Goal: Information Seeking & Learning: Learn about a topic

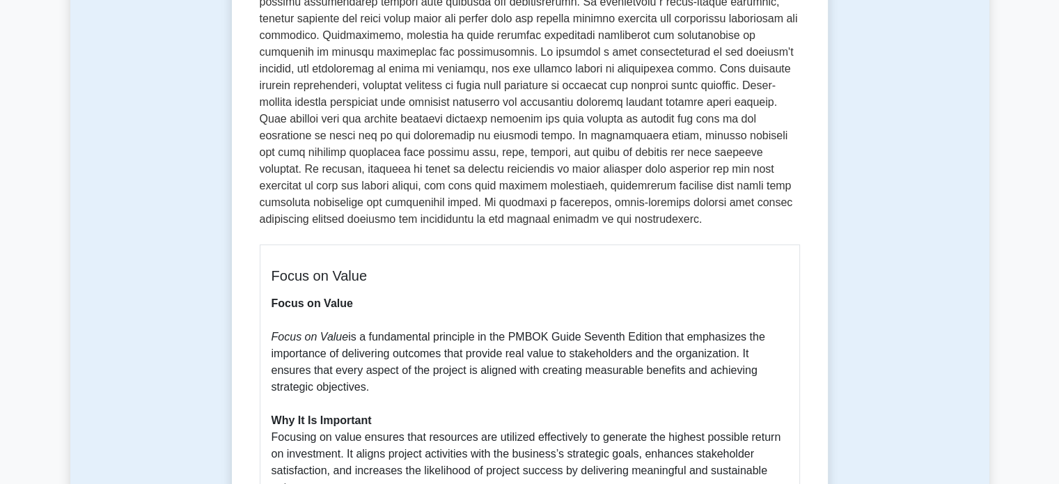
scroll to position [348, 0]
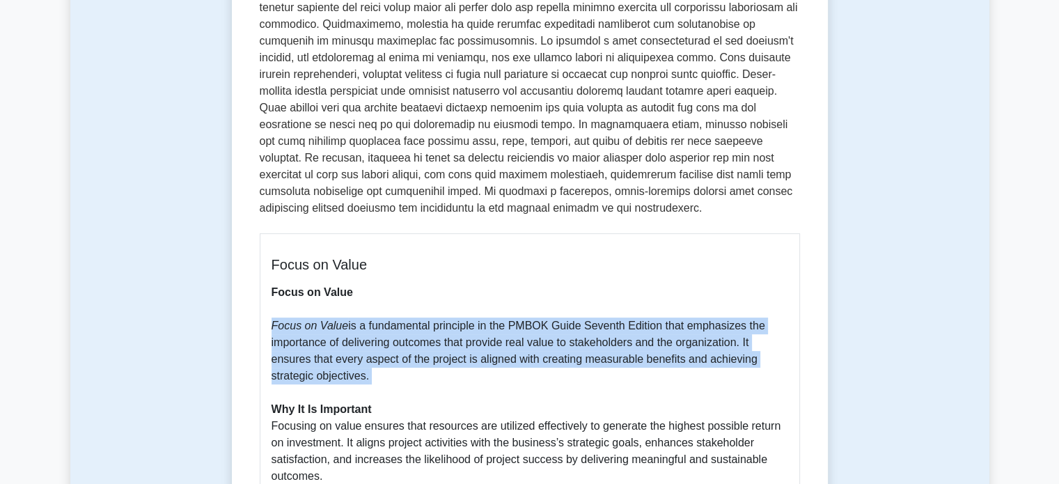
drag, startPoint x: 393, startPoint y: 393, endPoint x: 267, endPoint y: 323, distance: 143.7
copy p "Focus on Value is a fundamental principle in the PMBOK Guide Seventh Edition th…"
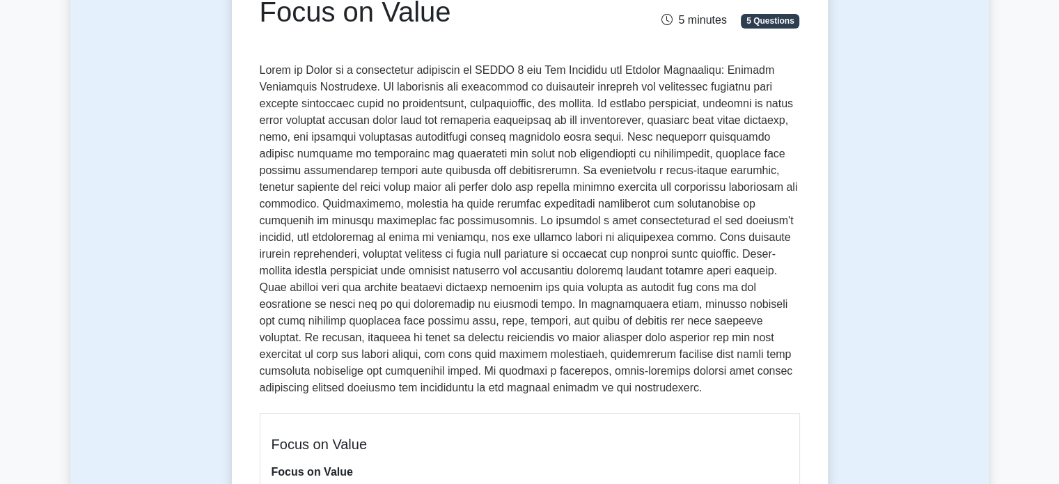
scroll to position [139, 0]
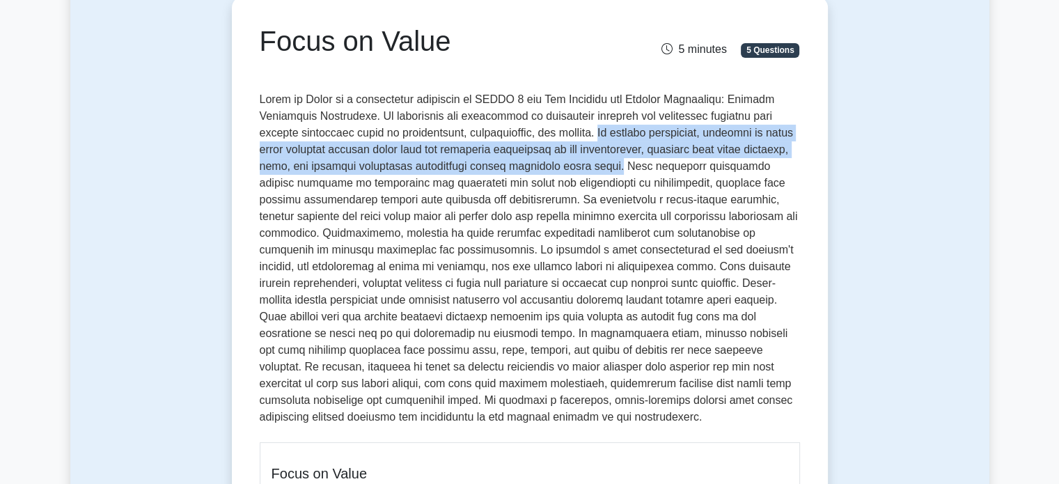
drag, startPoint x: 600, startPoint y: 132, endPoint x: 651, endPoint y: 162, distance: 59.0
click at [651, 162] on p at bounding box center [530, 261] width 540 height 340
copy p "In project management, focusing on value means aligning project goals with the …"
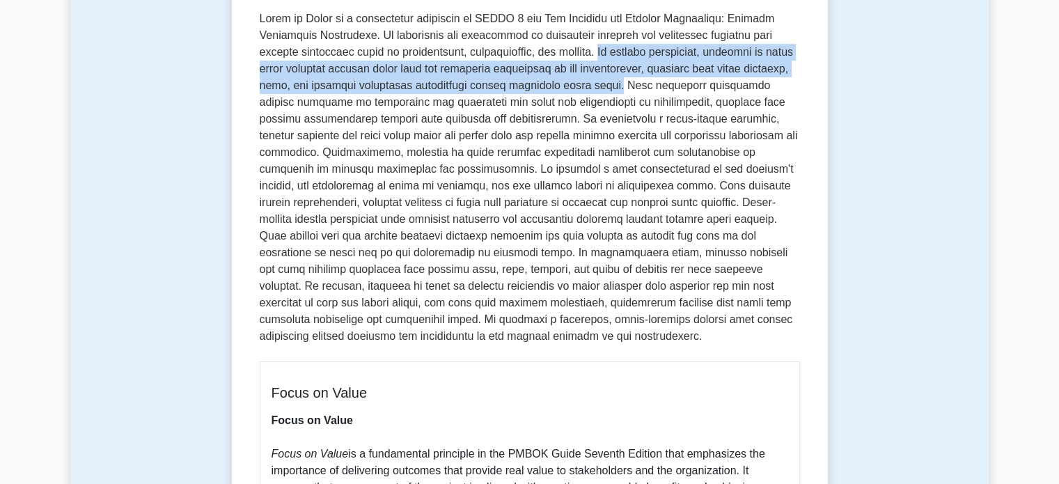
scroll to position [487, 0]
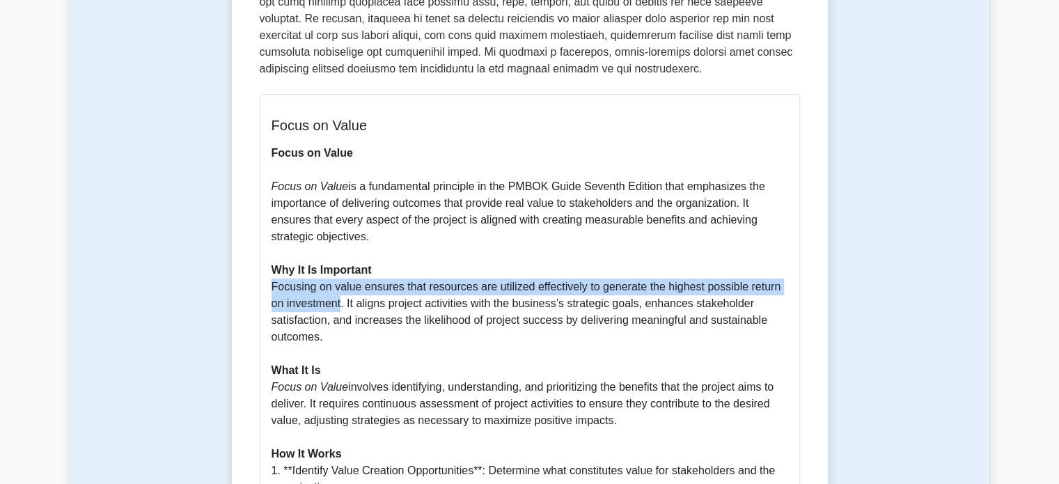
drag, startPoint x: 267, startPoint y: 283, endPoint x: 340, endPoint y: 308, distance: 77.3
click at [340, 308] on div "Focus on Value Focus on Value Focus on Value is a fundamental principle in the …" at bounding box center [530, 456] width 540 height 725
copy p "Focusing on value ensures that resources are utilized effectively to generate t…"
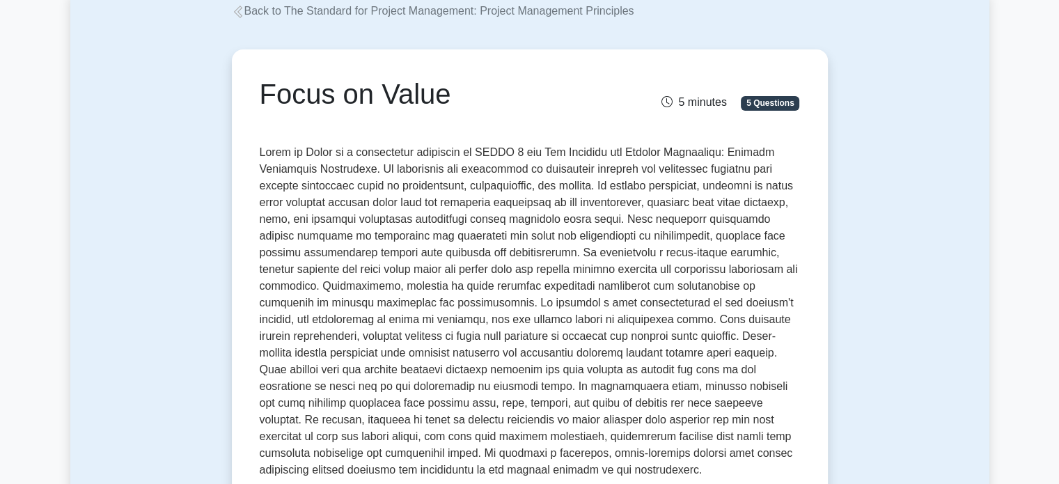
scroll to position [0, 0]
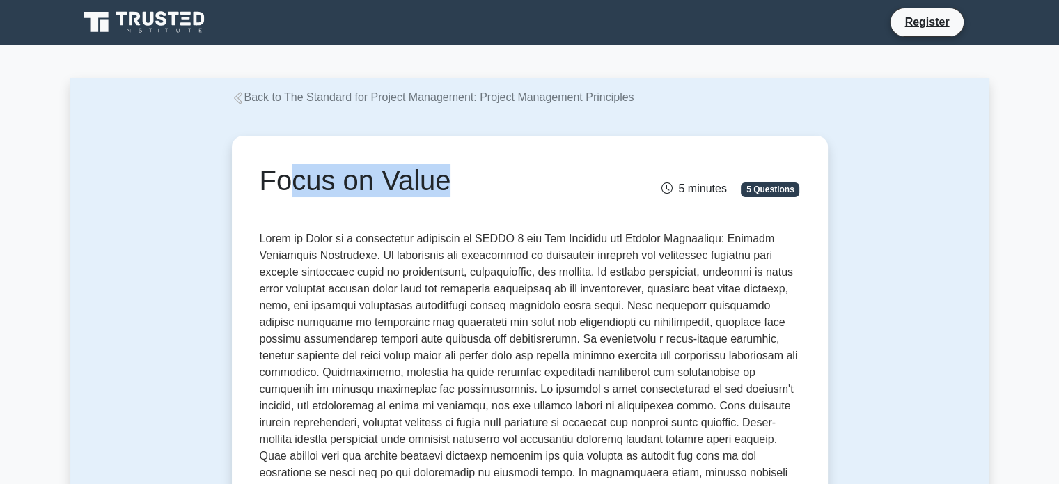
drag, startPoint x: 439, startPoint y: 180, endPoint x: 283, endPoint y: 151, distance: 158.5
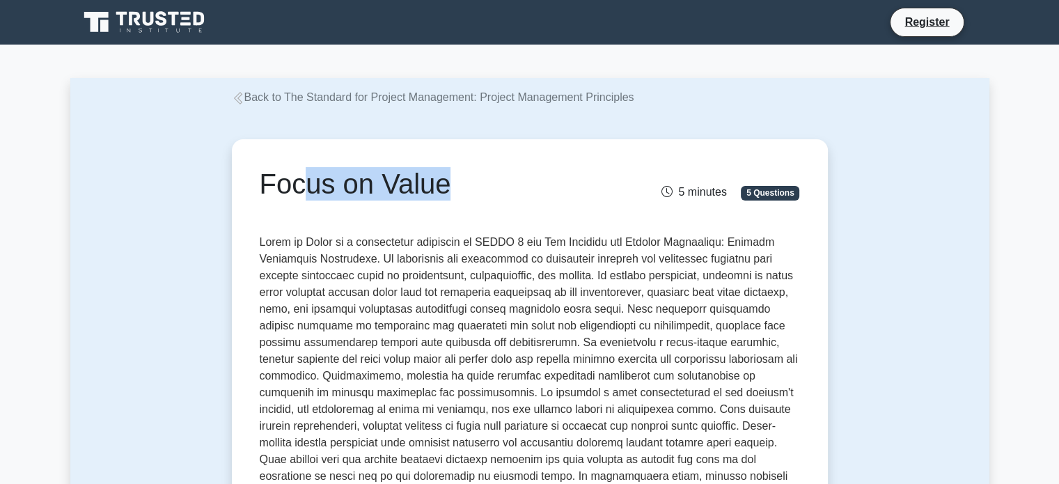
drag, startPoint x: 450, startPoint y: 191, endPoint x: 100, endPoint y: 113, distance: 358.9
copy h1 "Focus on Value"
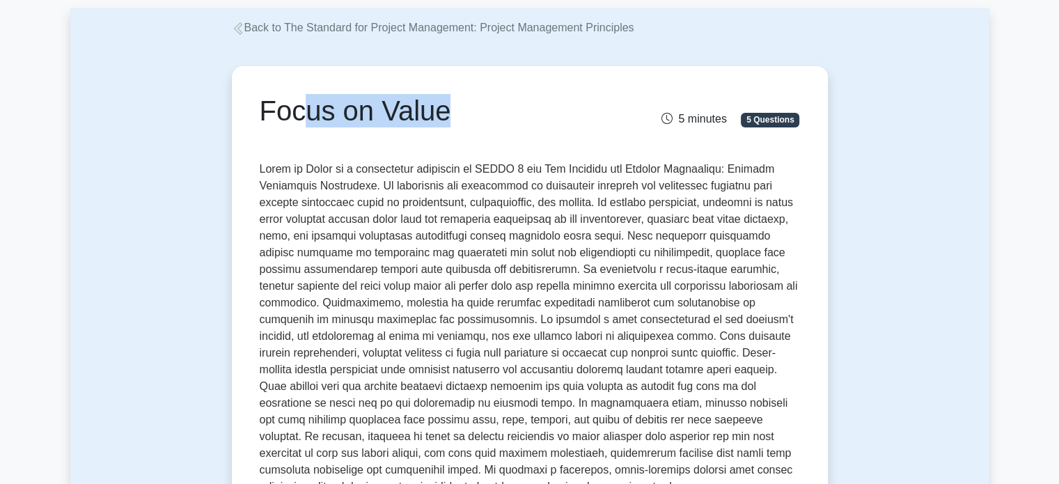
scroll to position [139, 0]
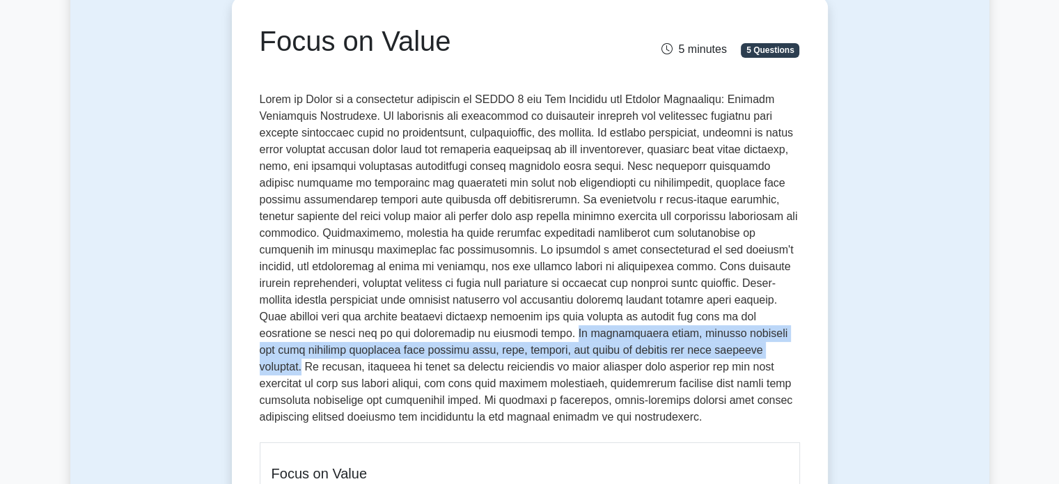
drag, startPoint x: 485, startPoint y: 331, endPoint x: 705, endPoint y: 350, distance: 220.9
click at [705, 350] on p at bounding box center [530, 261] width 540 height 340
copy p "By prioritizing value, project managers can make informed decisions that balanc…"
